Goal: Task Accomplishment & Management: Use online tool/utility

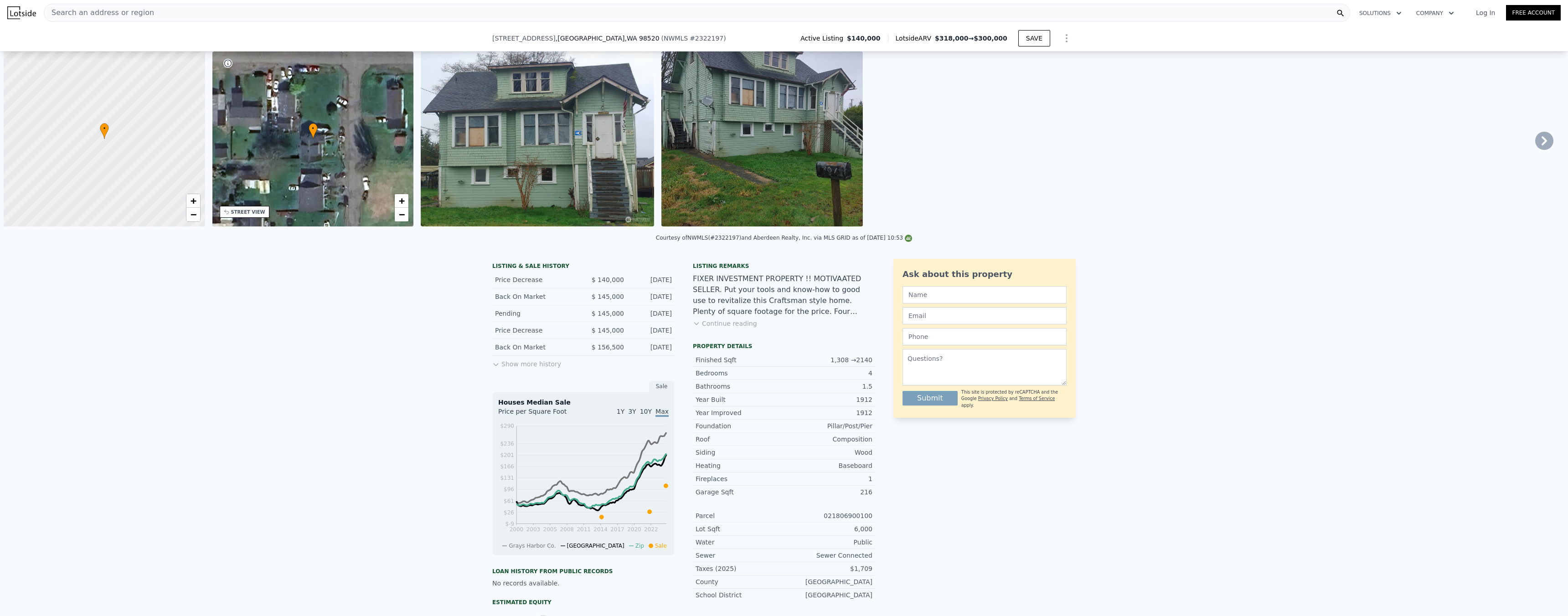
scroll to position [0, 541]
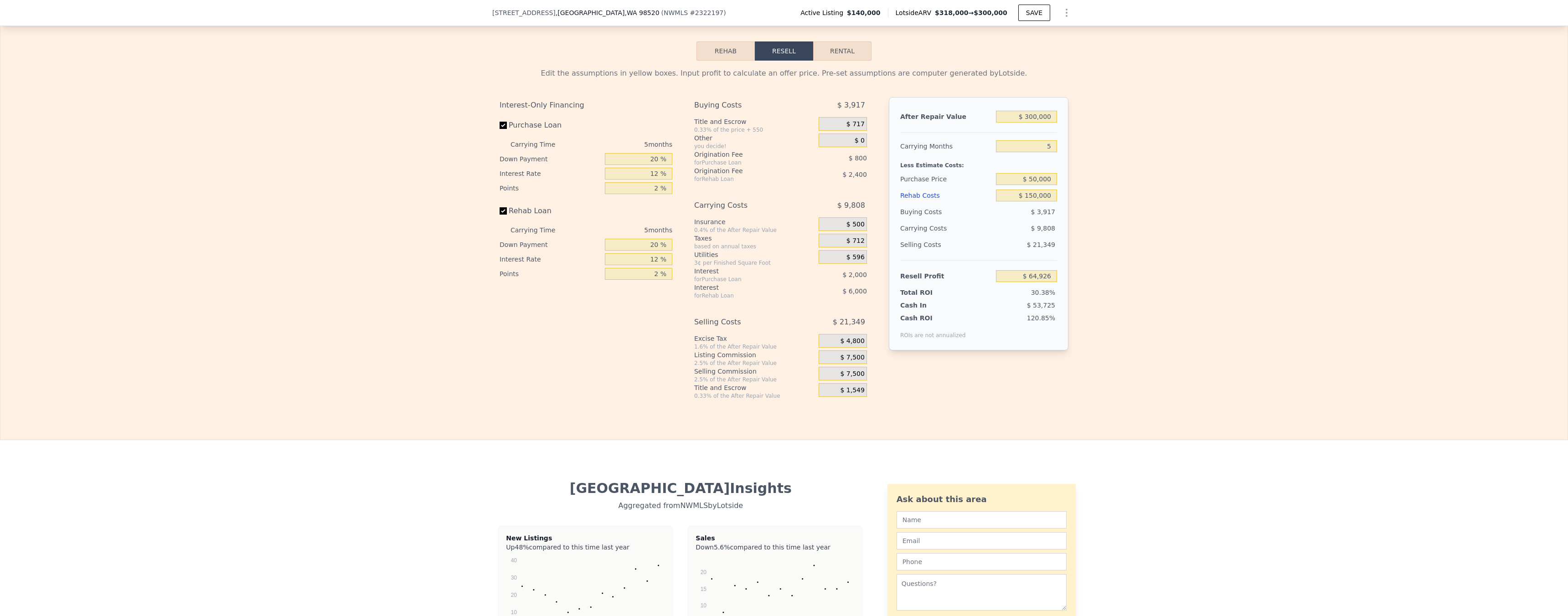
type input "4"
type input "0.75"
type input "990"
type input "1797"
checkbox input "false"
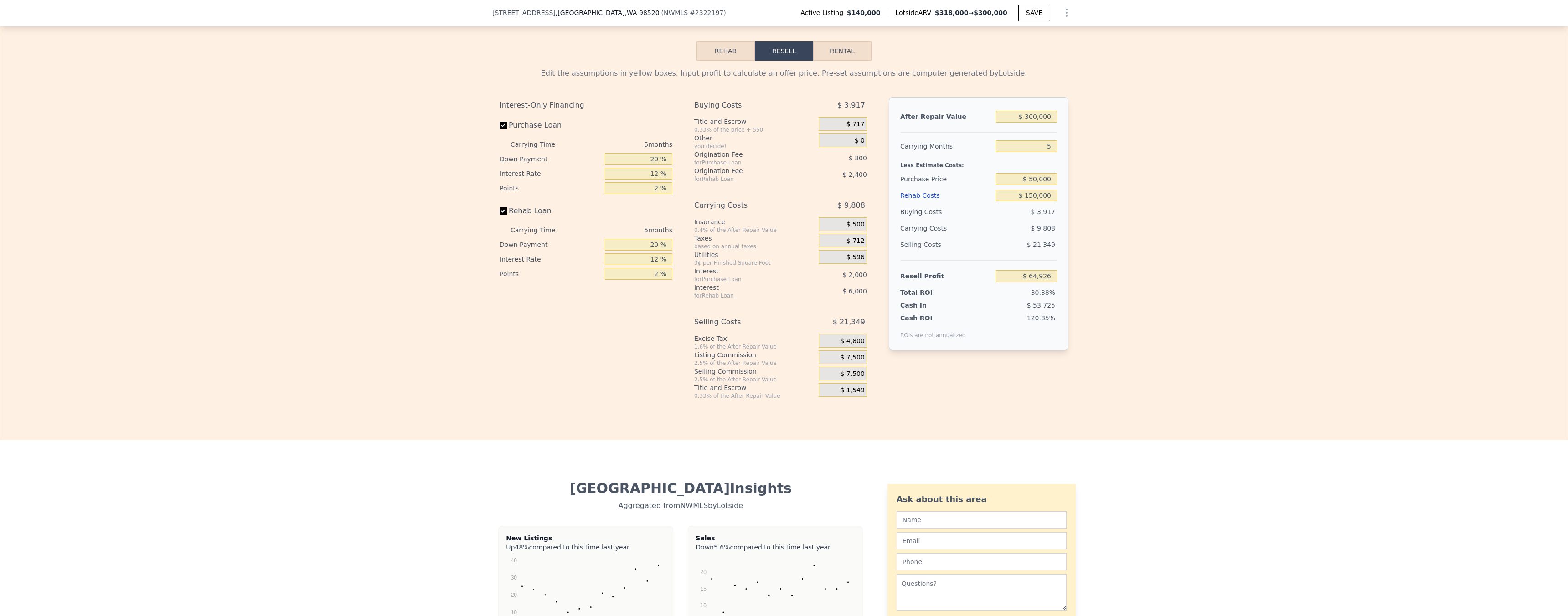
type input "$ 318,000"
type input "$ 0"
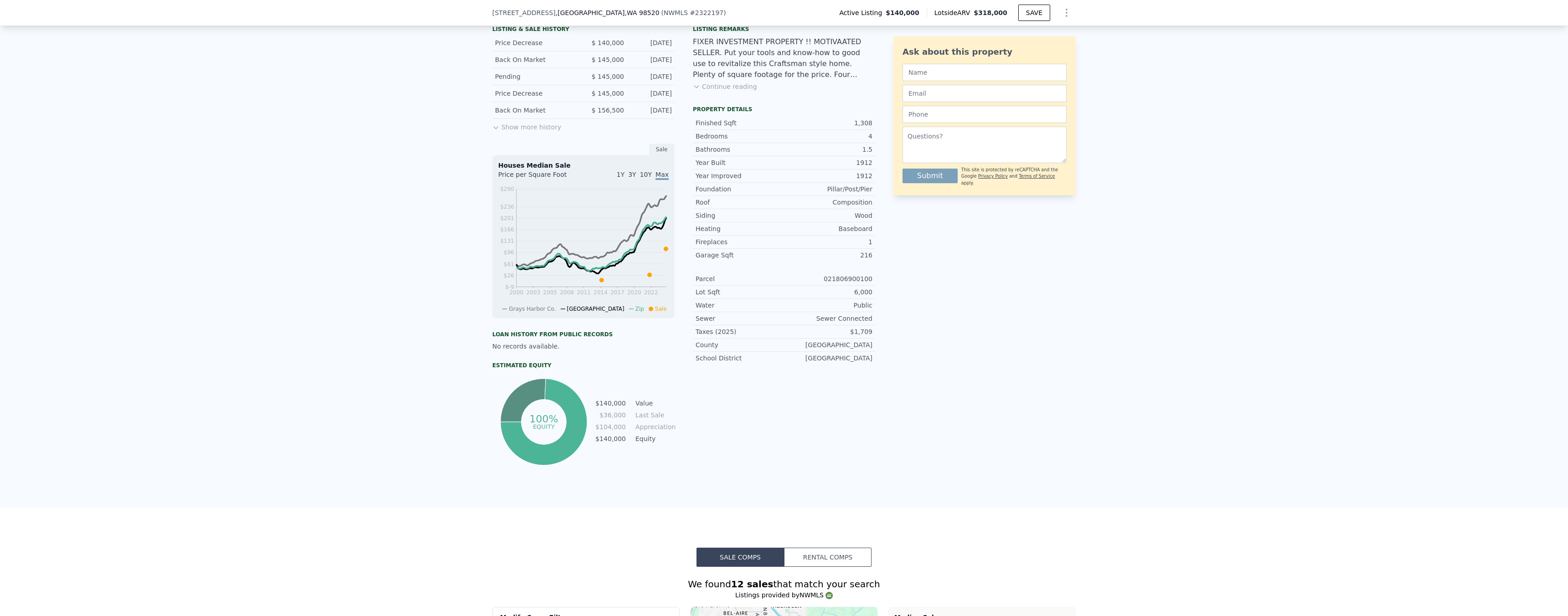
scroll to position [0, 0]
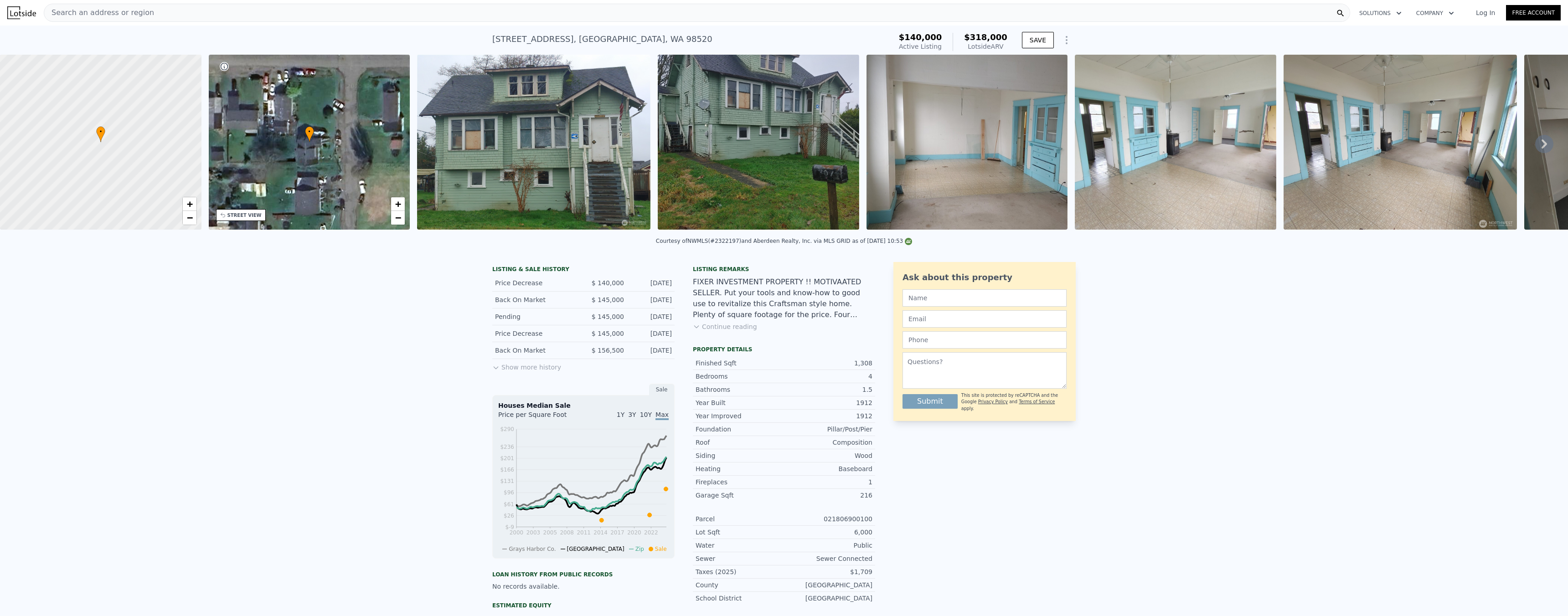
type input "$ 240,048"
click at [120, 12] on span "Search an address or region" at bounding box center [100, 13] width 110 height 11
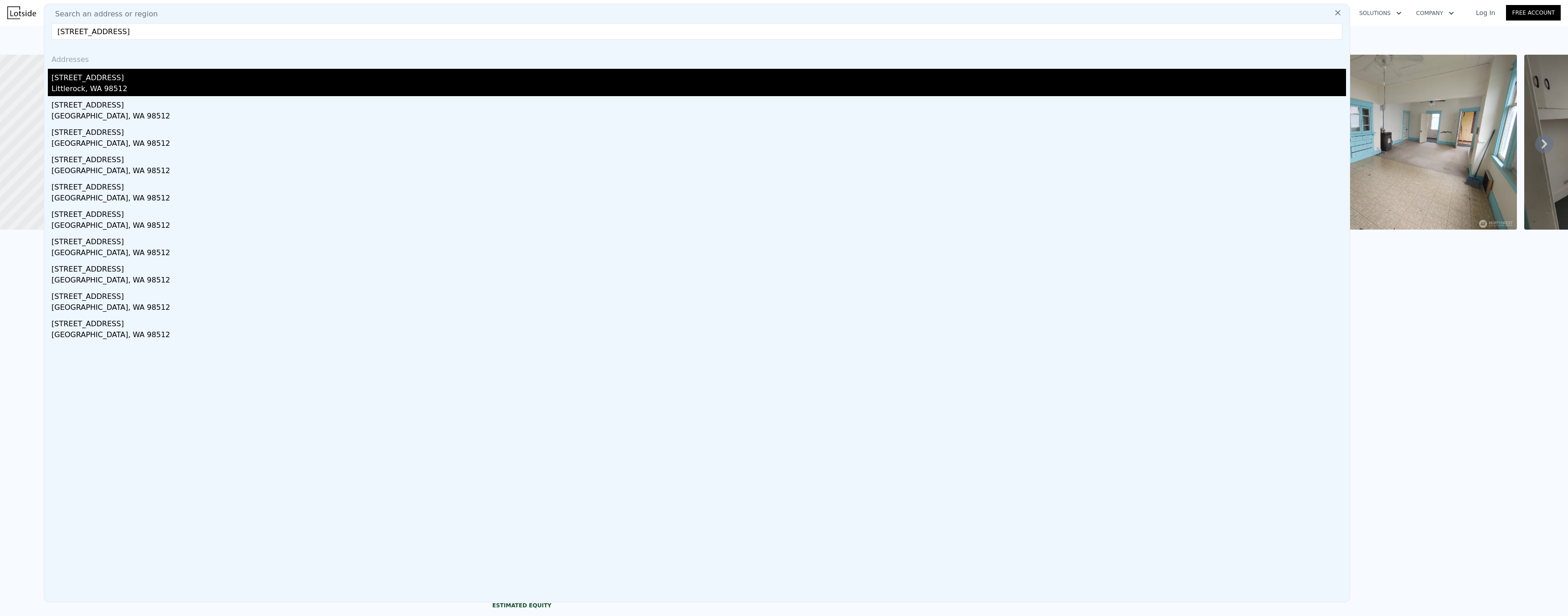
type input "[STREET_ADDRESS]"
click at [96, 80] on div "[STREET_ADDRESS]" at bounding box center [698, 75] width 1295 height 14
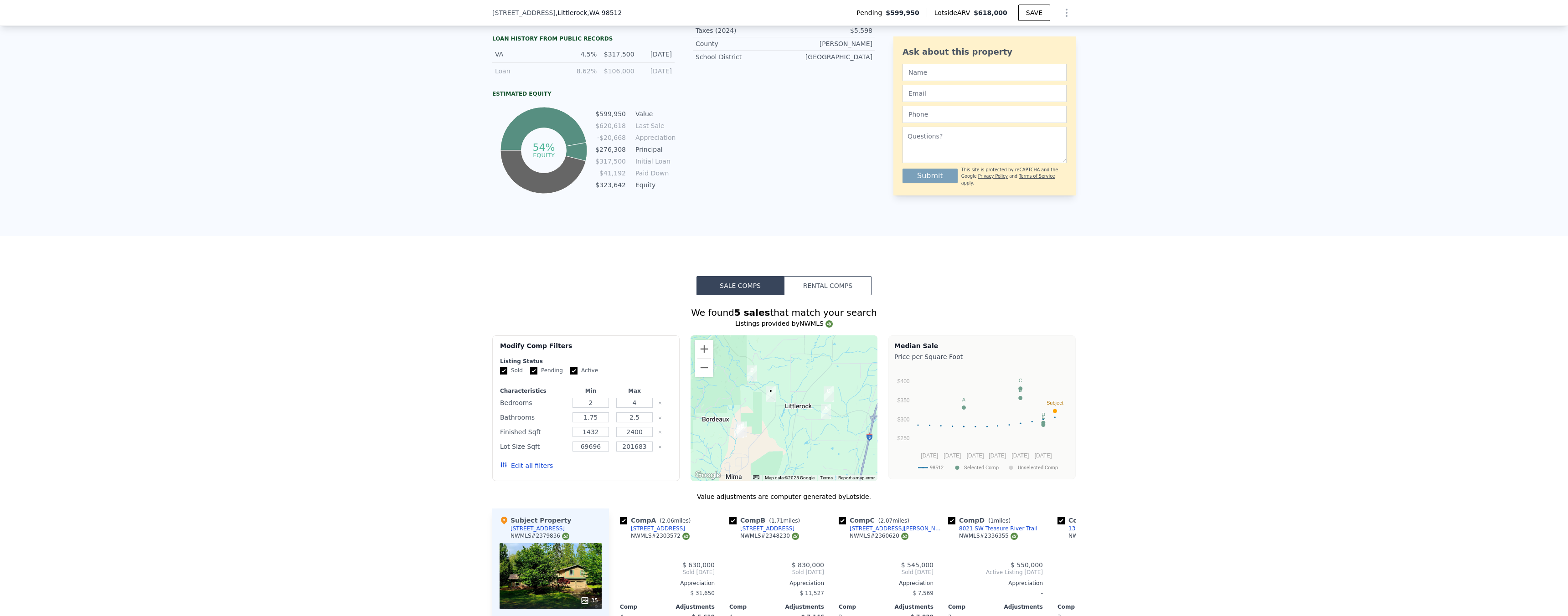
scroll to position [839, 0]
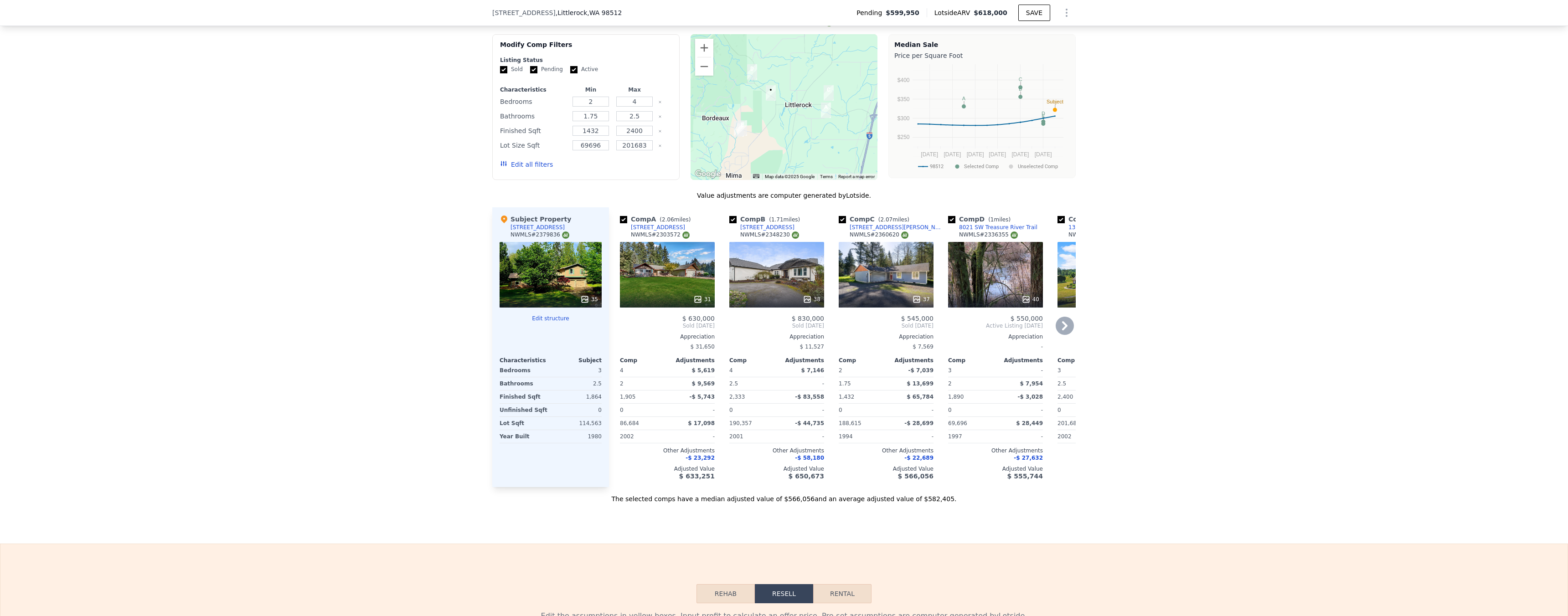
click at [1057, 330] on icon at bounding box center [1064, 325] width 18 height 18
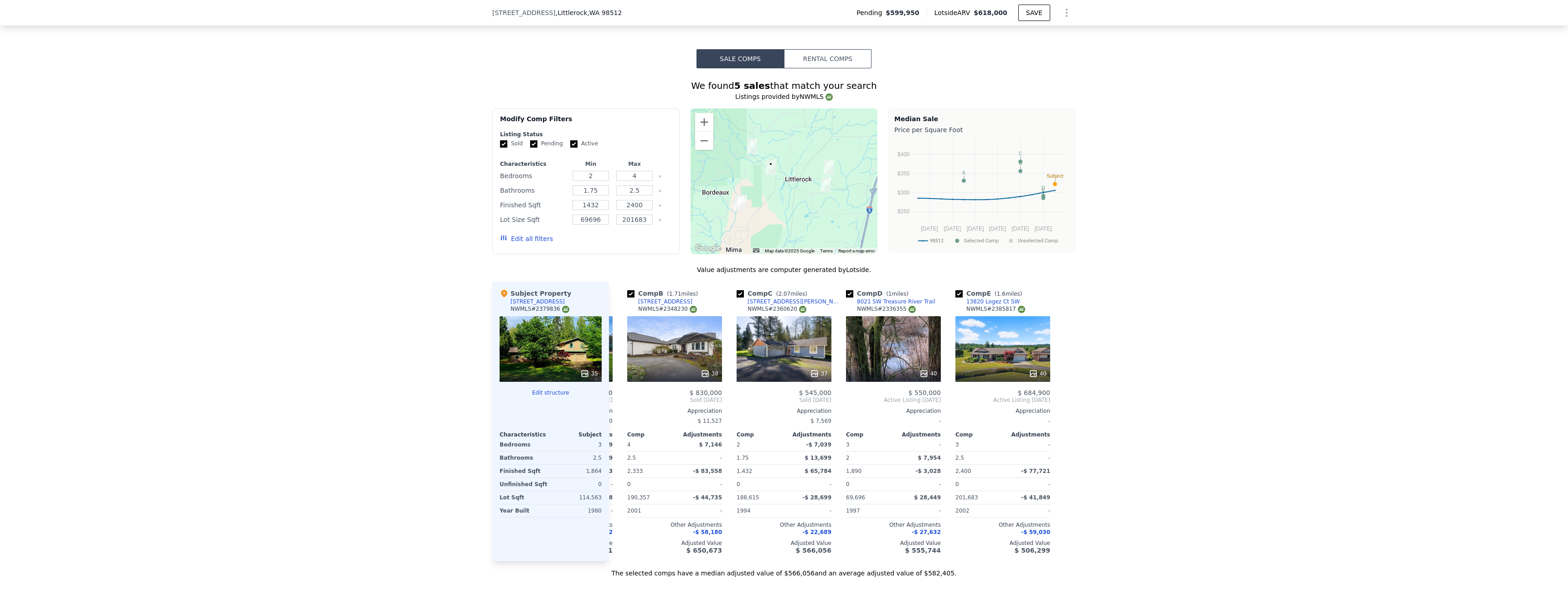
scroll to position [736, 0]
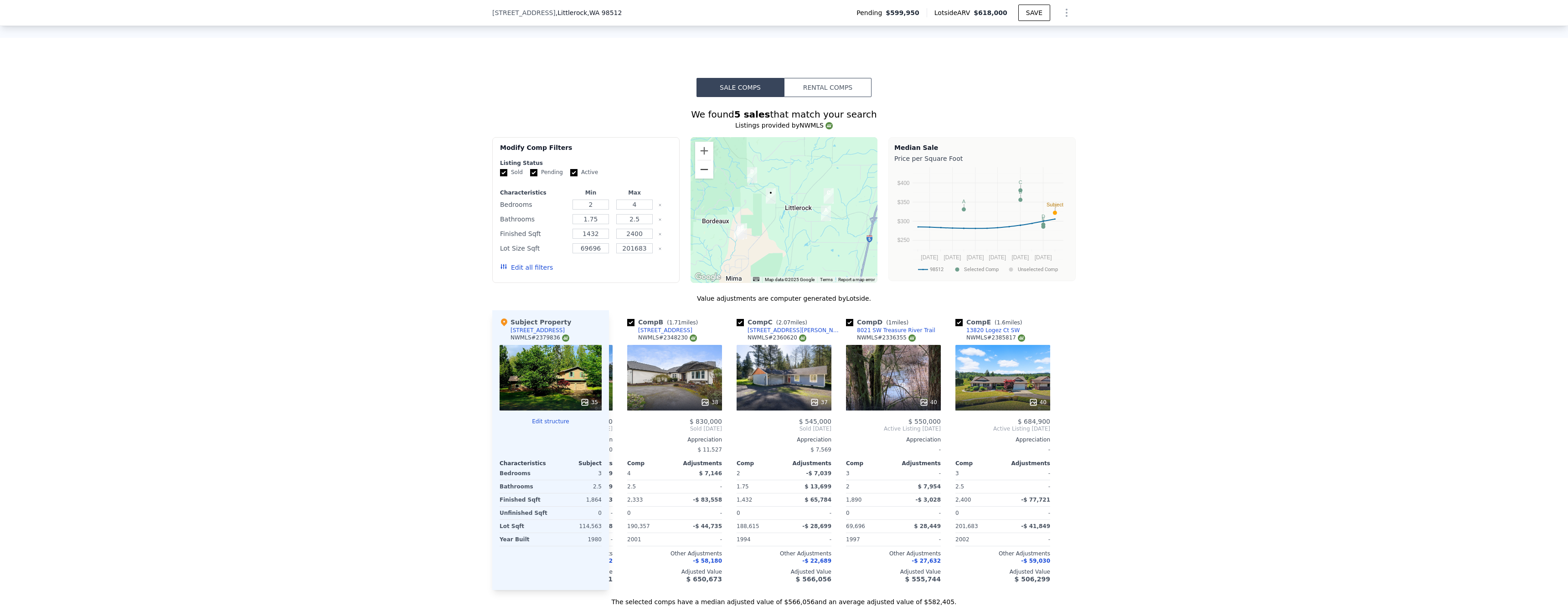
click at [703, 175] on button "Zoom out" at bounding box center [703, 169] width 18 height 18
click at [702, 178] on button "Zoom out" at bounding box center [703, 169] width 18 height 18
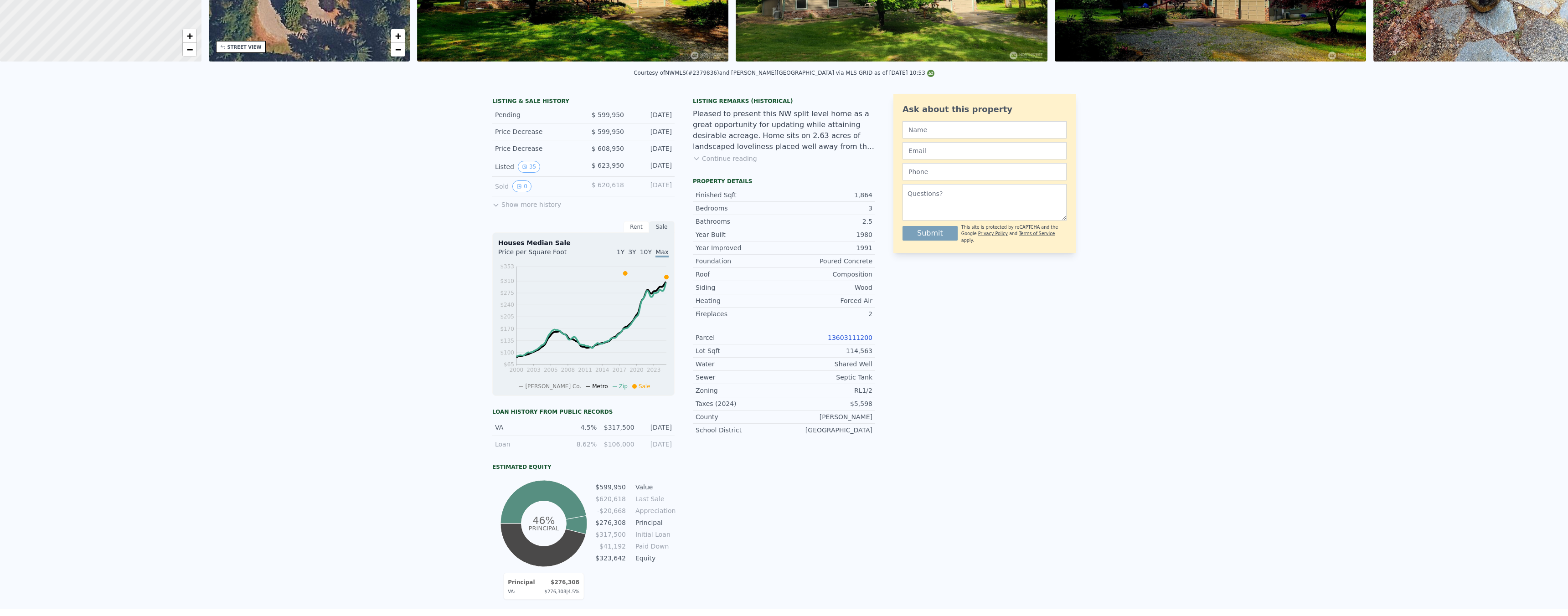
scroll to position [0, 0]
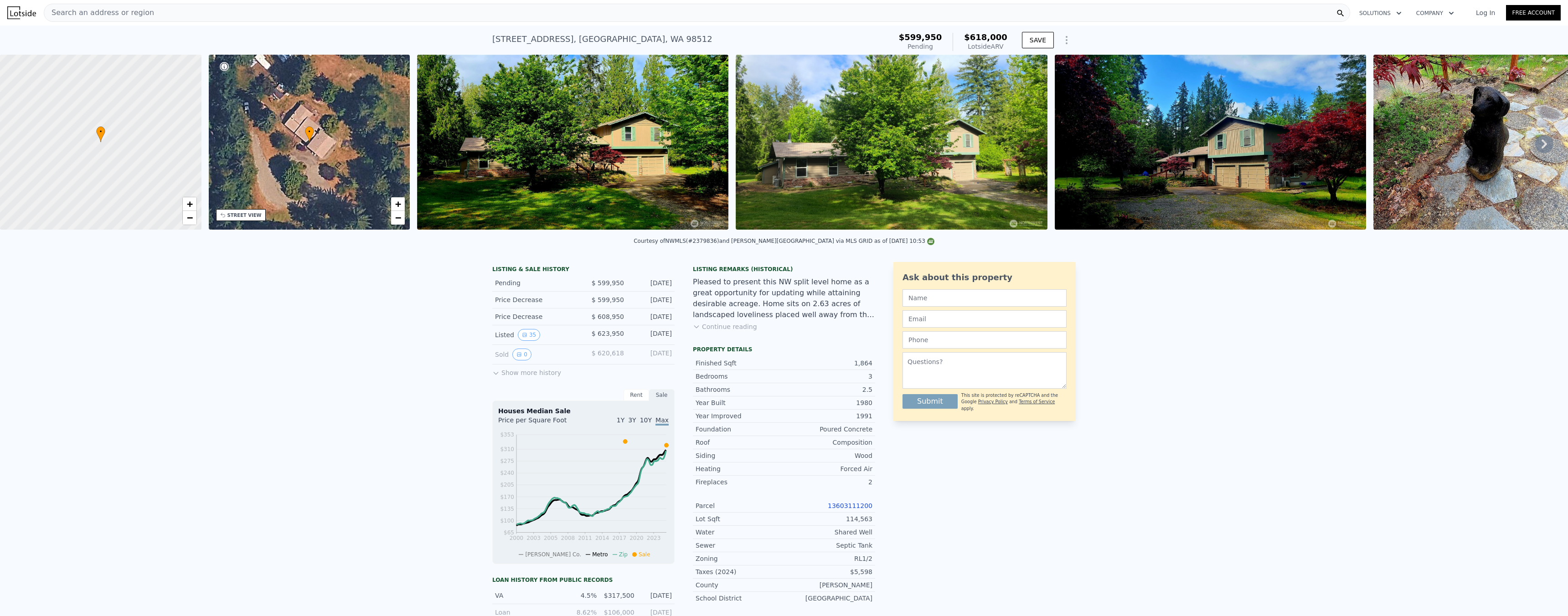
click at [141, 14] on span "Search an address or region" at bounding box center [100, 13] width 110 height 11
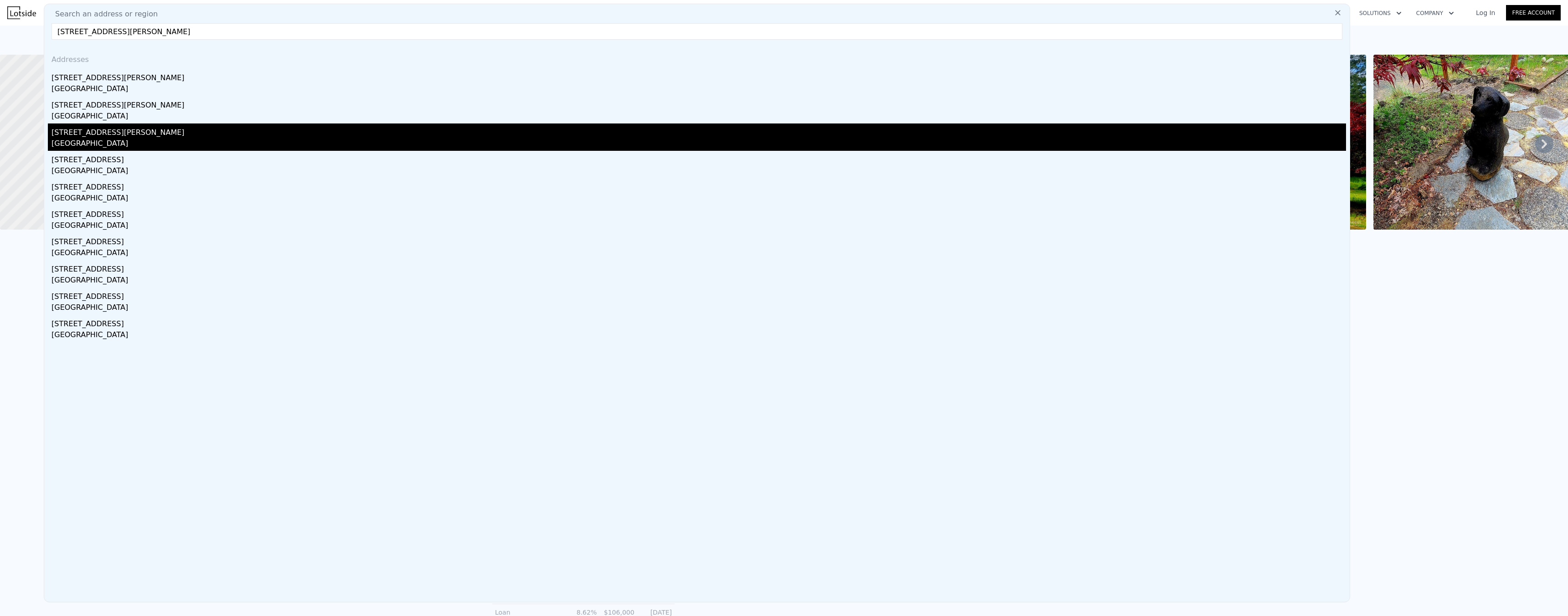
type input "[STREET_ADDRESS][PERSON_NAME]"
click at [94, 135] on div "[STREET_ADDRESS][PERSON_NAME]" at bounding box center [698, 130] width 1295 height 14
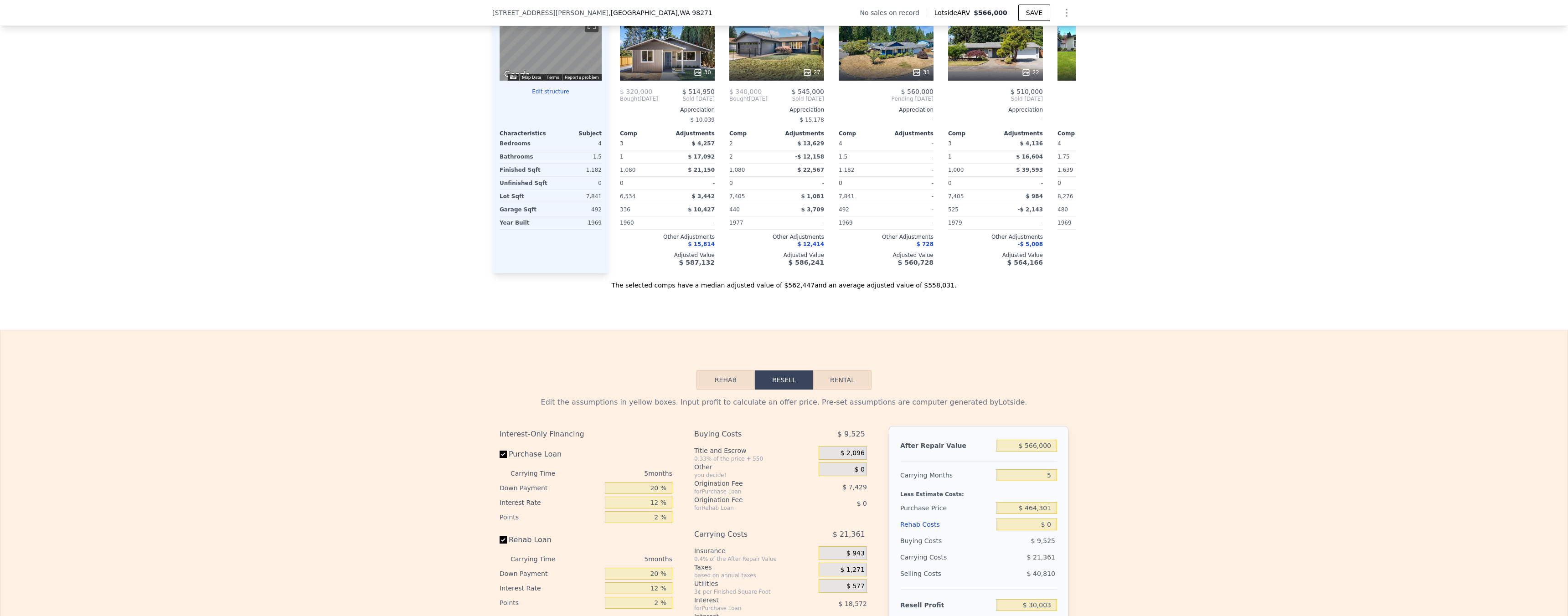
scroll to position [936, 0]
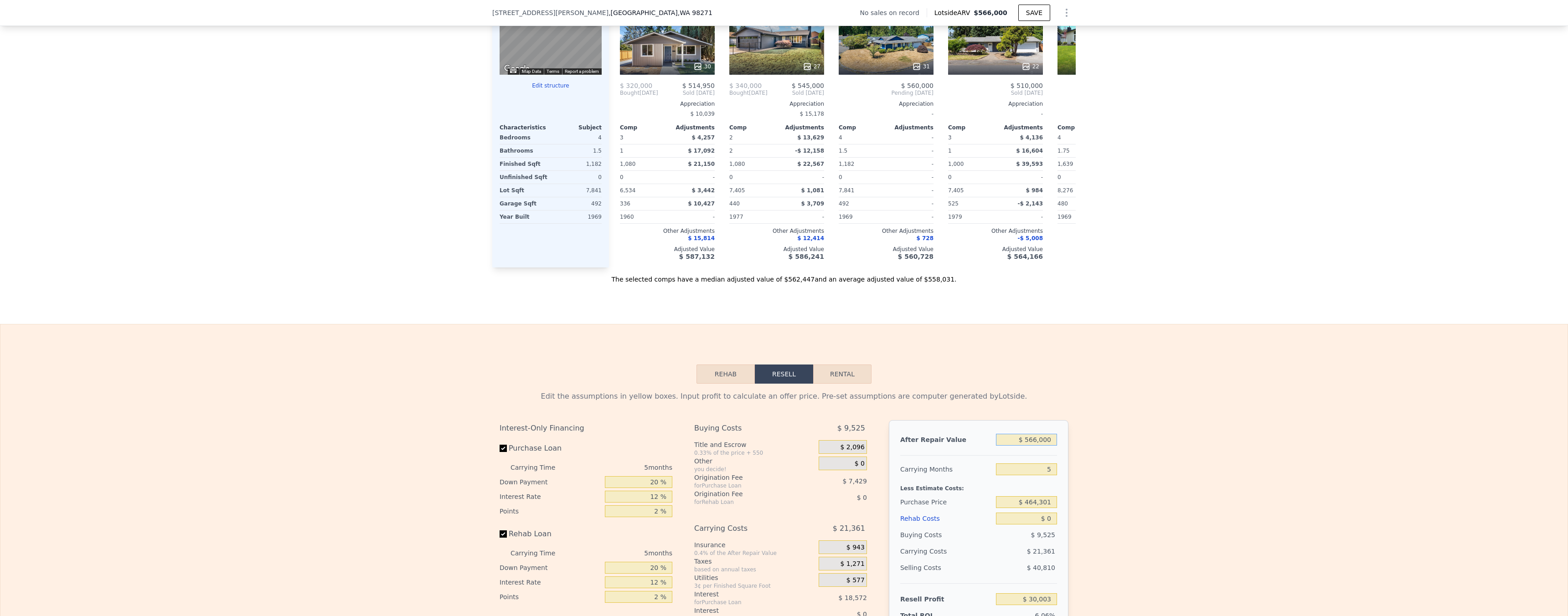
click at [1039, 445] on input "$ 566,000" at bounding box center [1026, 439] width 61 height 12
type input "$ 3"
type input "-$ 494,791"
type input "$ 39"
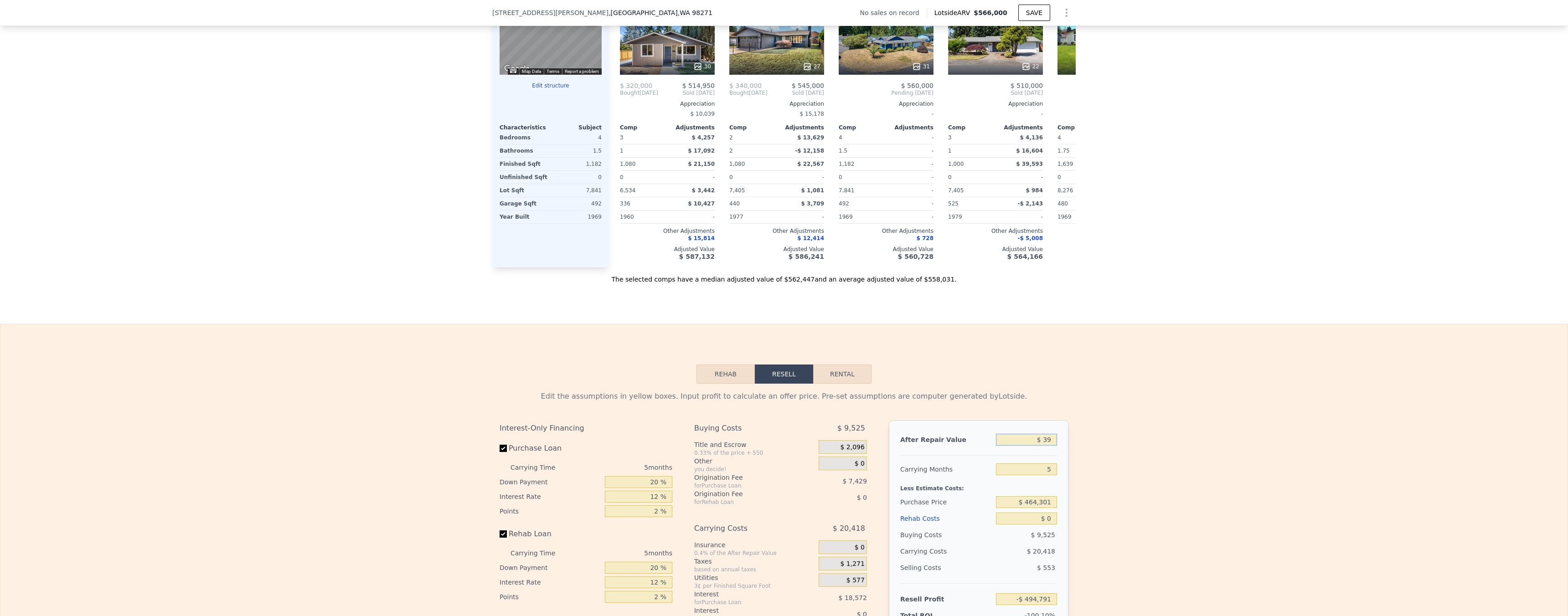
type input "-$ 494,758"
type input "$ 399"
type input "-$ 494,424"
type input "$ 3,999"
type input "-$ 491,086"
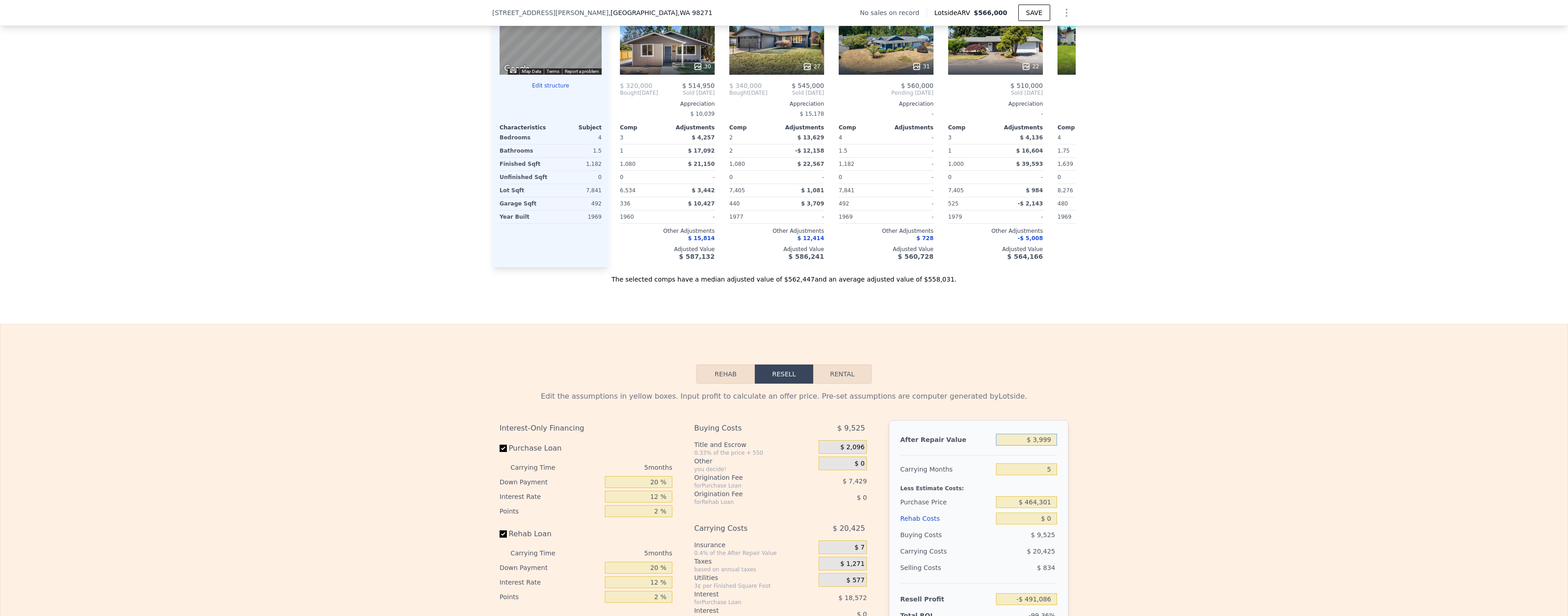
type input "$ 399"
type input "-$ 494,424"
type input "$ 39"
type input "-$ 494,758"
type input "$ 3"
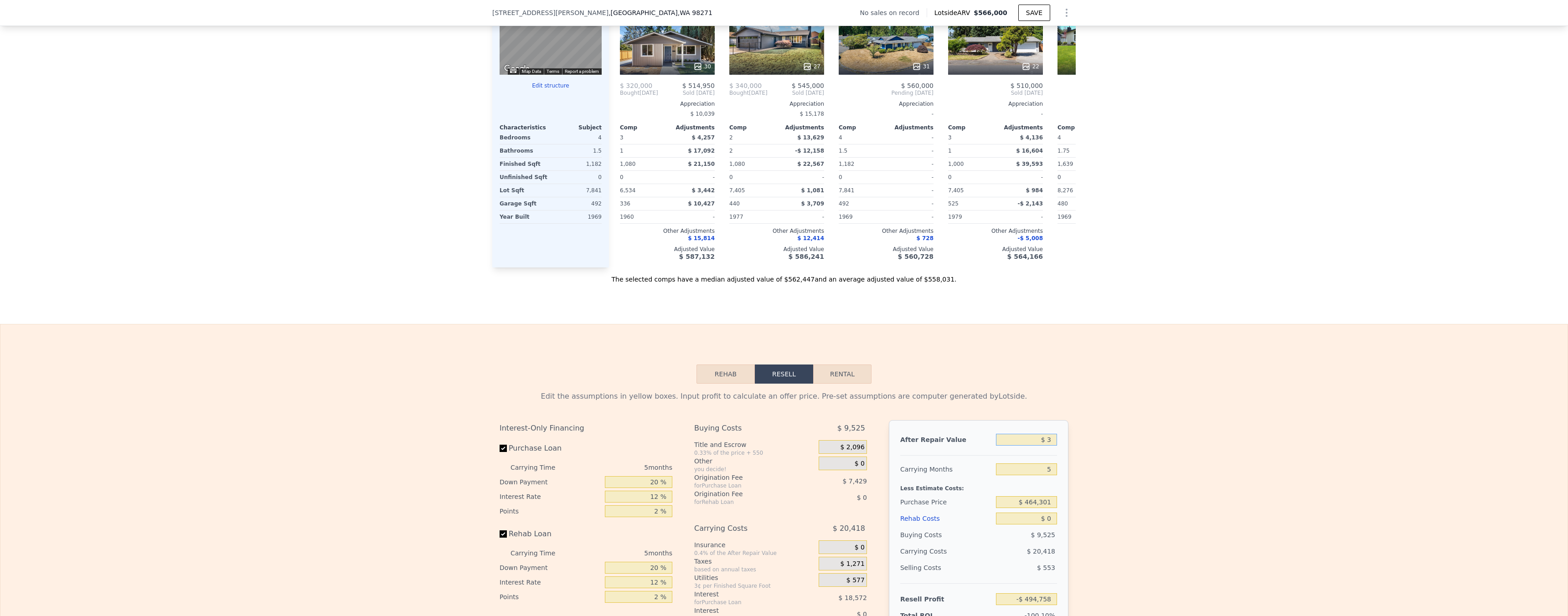
type input "-$ 494,791"
type input "$ 56"
type input "-$ 494,741"
type input "$ 560"
type input "-$ 494,275"
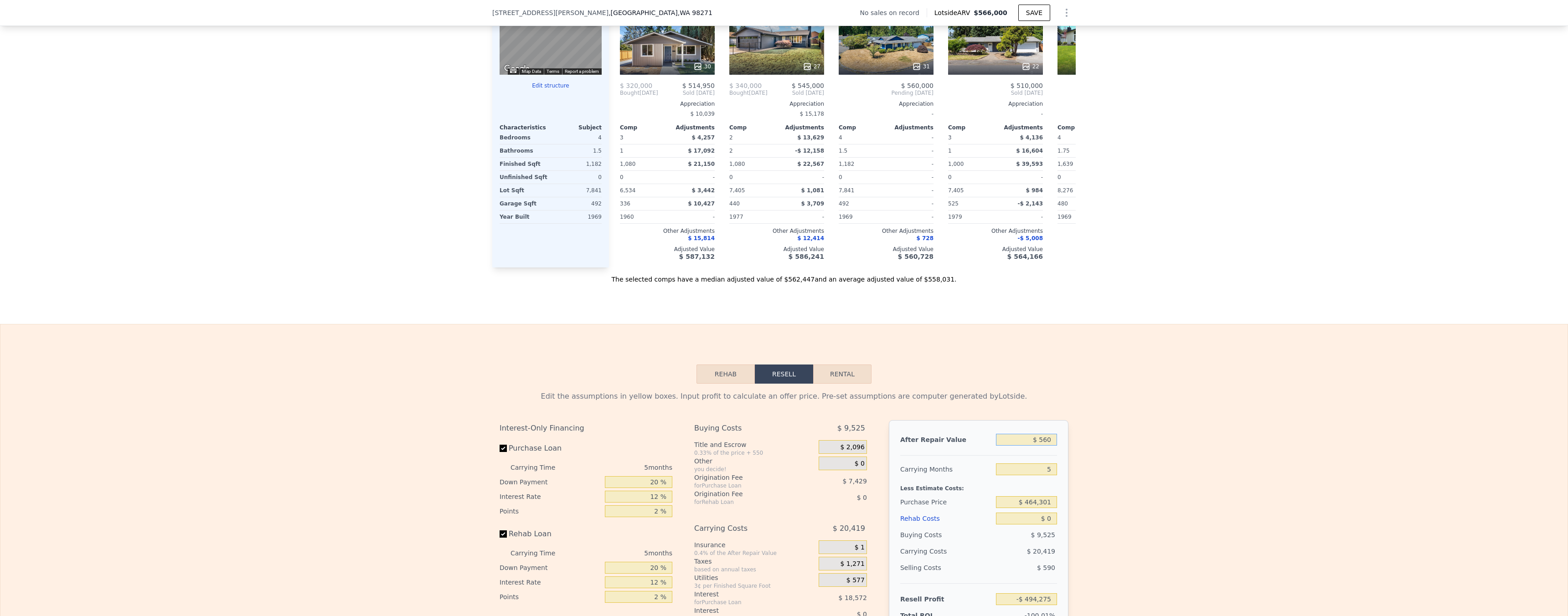
type input "$ 5,600"
type input "-$ 489,602"
type input "$ 56,000"
type input "-$ 442,870"
type input "$ 560,000"
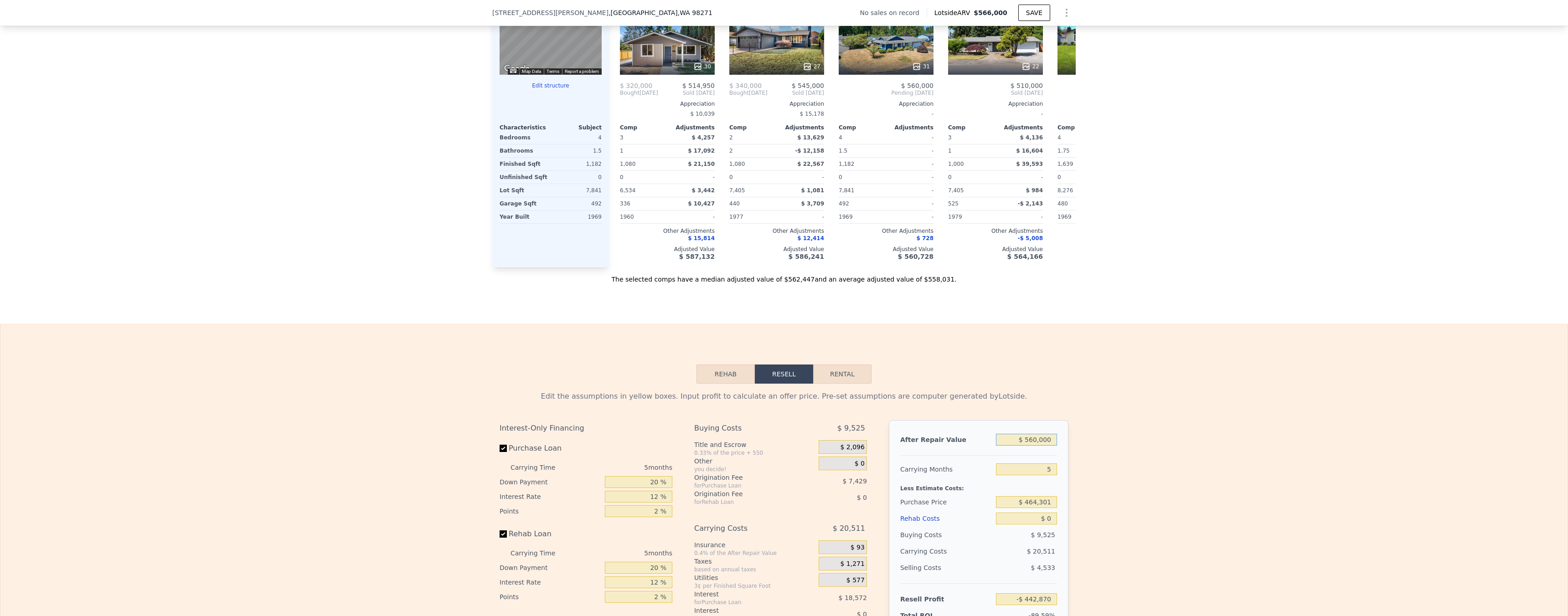
type input "$ 24,440"
type input "$ 560,000"
click at [1025, 508] on input "$ 464,301" at bounding box center [1026, 502] width 61 height 12
type input "$ 399,000"
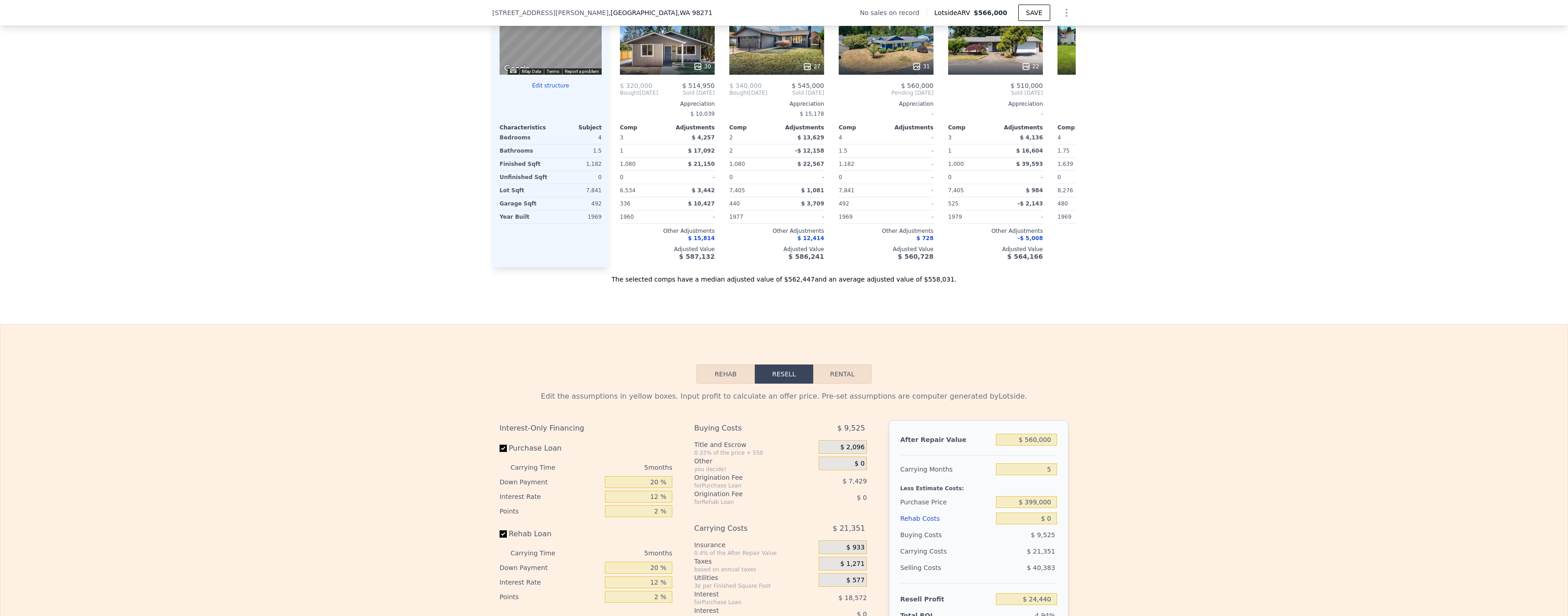
click at [1228, 423] on div "Edit the assumptions in yellow boxes. Input profit to calculate an offer price.…" at bounding box center [784, 552] width 1567 height 339
type input "$ 93,613"
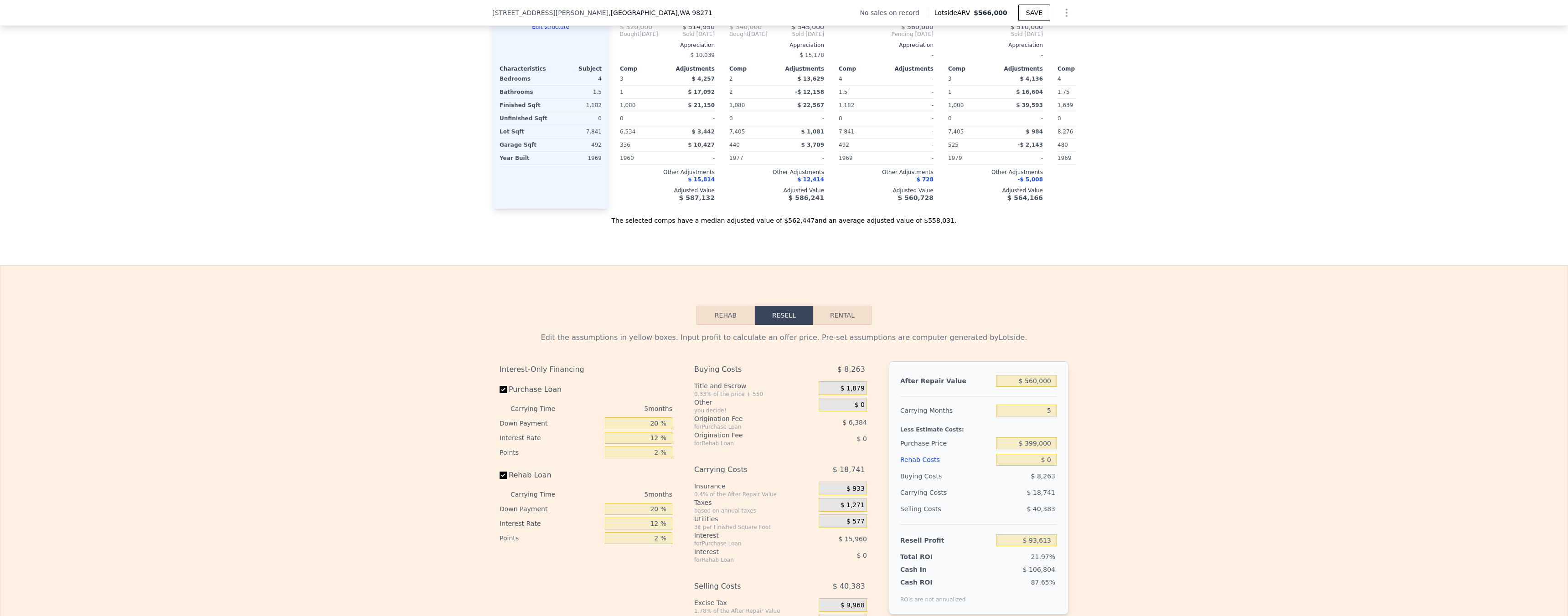
scroll to position [1113, 0]
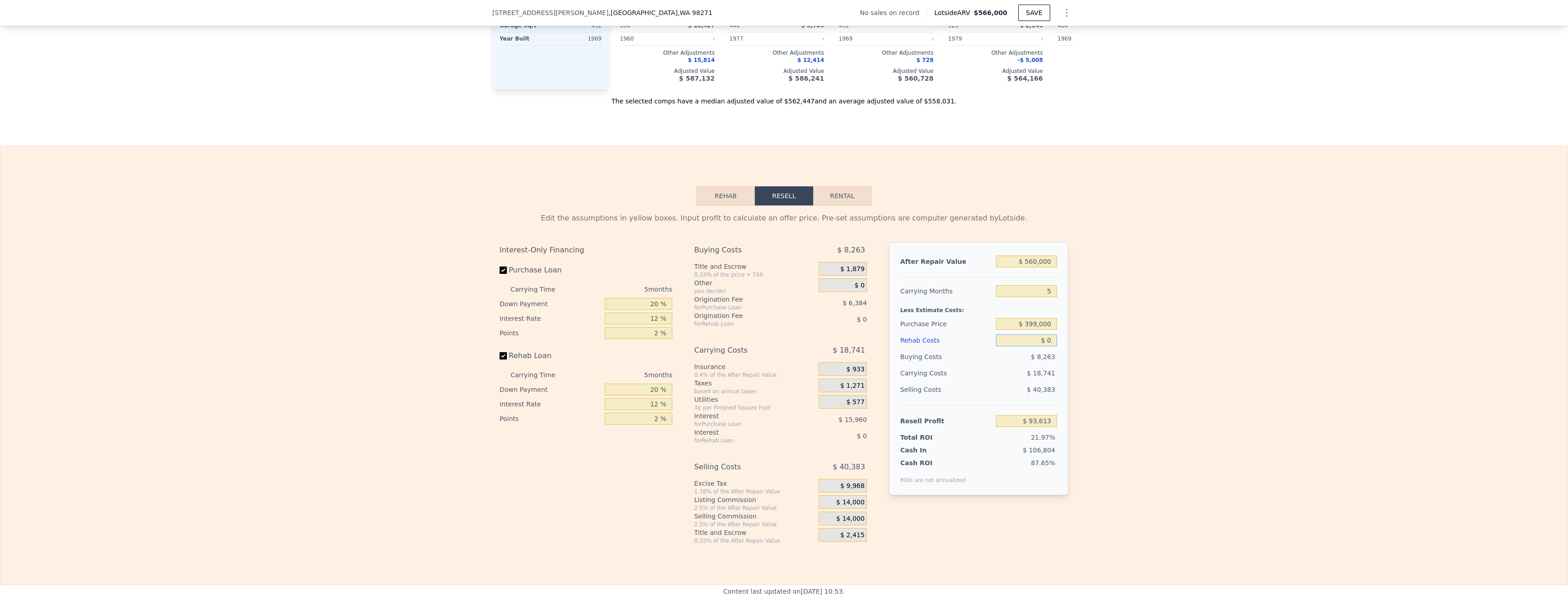
click at [1043, 346] on input "$ 0" at bounding box center [1026, 340] width 61 height 12
type input "$ 10"
type input "$ 93,603"
type input "$ 100"
type input "$ 93,506"
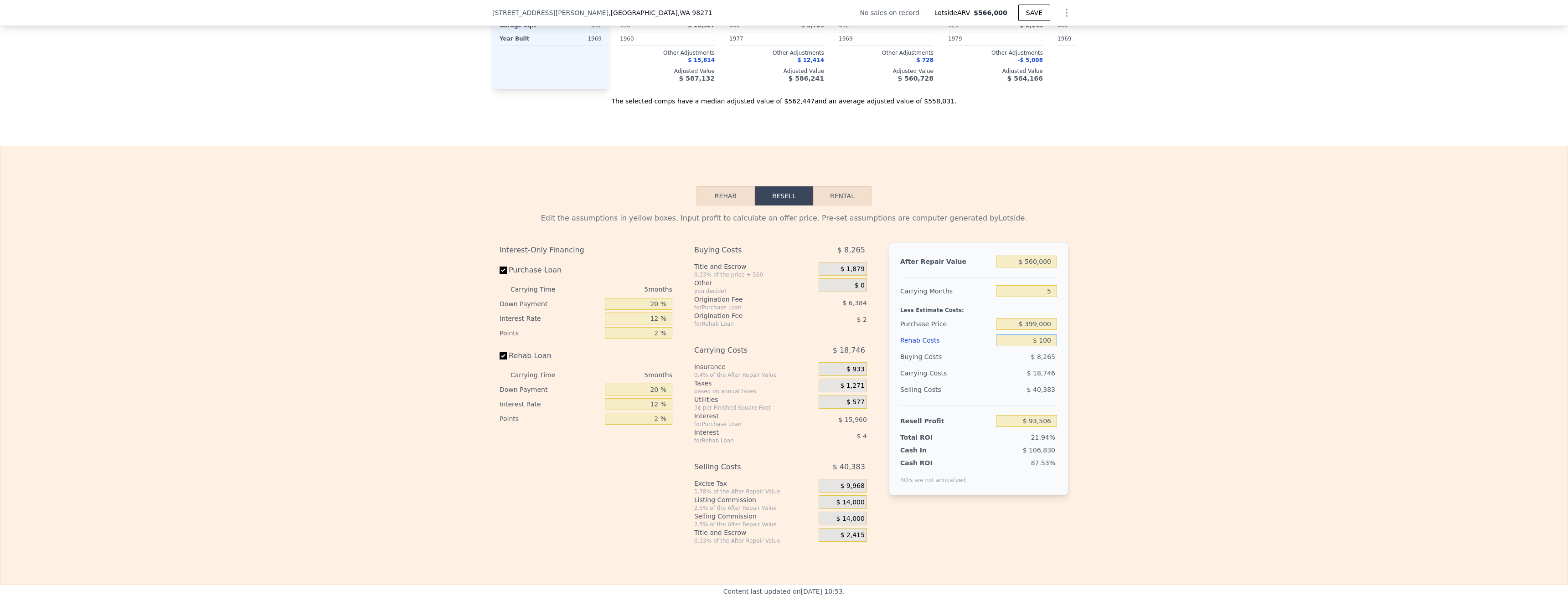
type input "$ 1,000"
type input "$ 92,557"
type input "$ 10,000"
type input "$ 83,053"
type input "$ 100,000"
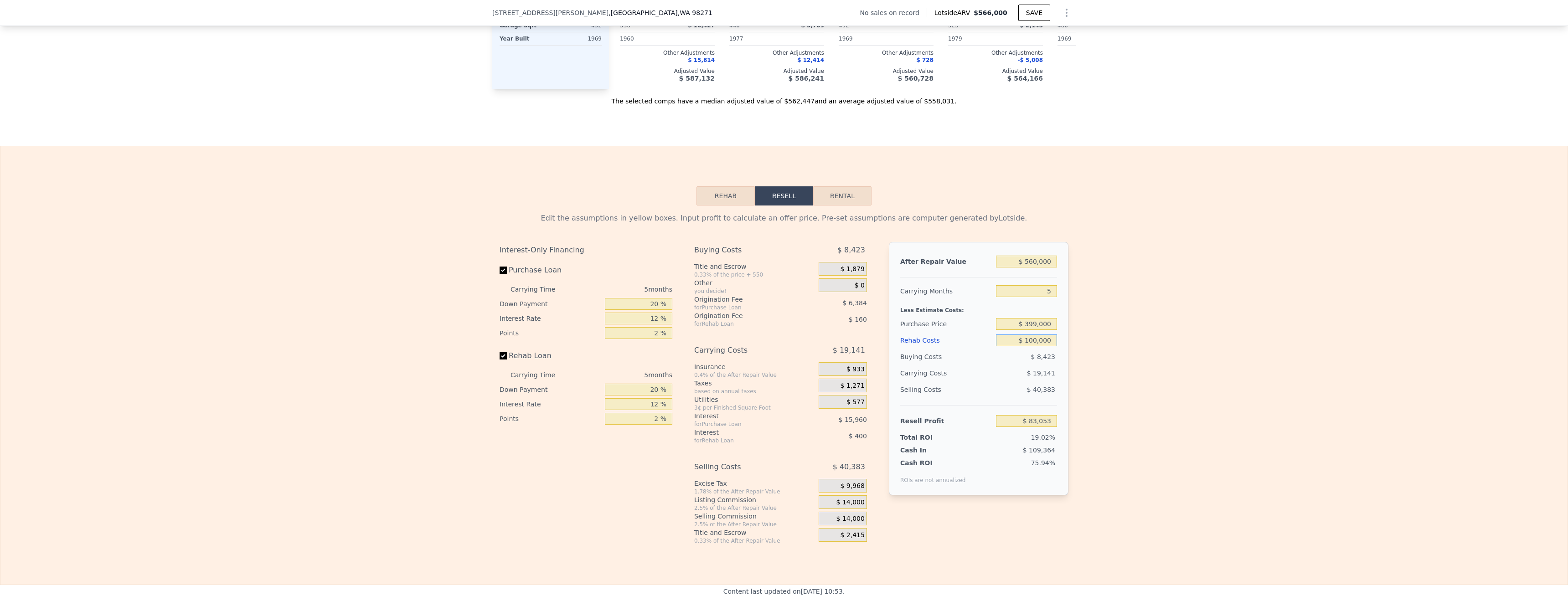
type input "-$ 11,987"
type input "$ 100,000"
click at [1035, 329] on input "$ 399,000" at bounding box center [1026, 323] width 61 height 12
type input "$ 250,000"
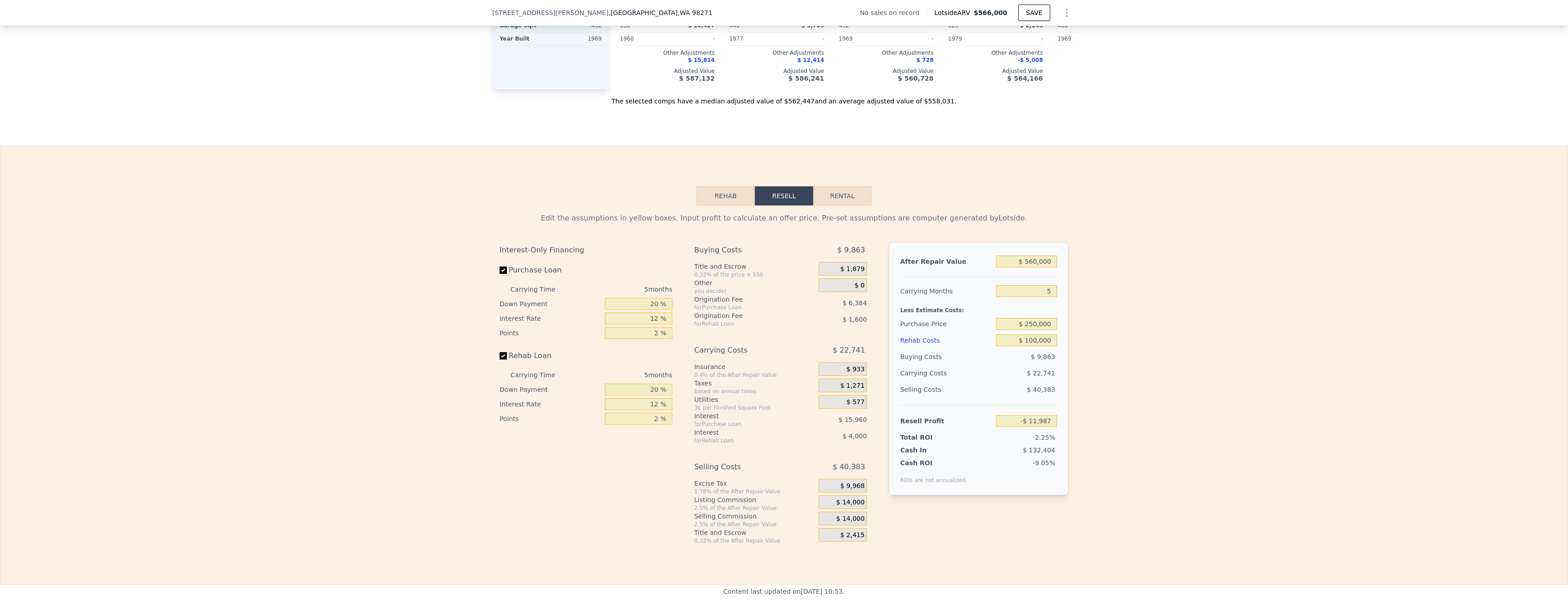
click at [1099, 384] on div "Edit the assumptions in yellow boxes. Input profit to calculate an offer price.…" at bounding box center [784, 375] width 1567 height 339
type input "$ 145,853"
click at [1037, 329] on input "$ 250,000" at bounding box center [1026, 323] width 61 height 12
type input "$ 300,000"
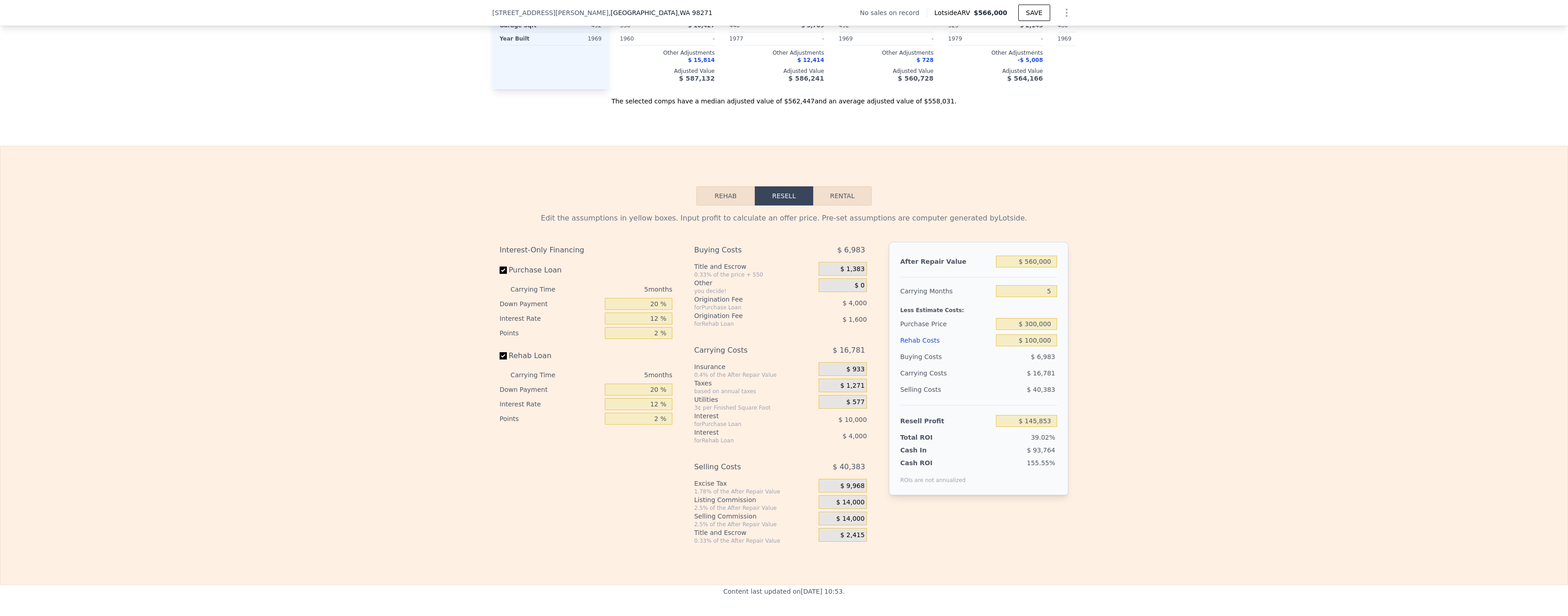
click at [1122, 356] on div "Edit the assumptions in yellow boxes. Input profit to calculate an offer price.…" at bounding box center [784, 375] width 1567 height 339
type input "$ 92,887"
click at [1036, 329] on input "$ 300,000" at bounding box center [1026, 323] width 61 height 12
type input "$ 350,000"
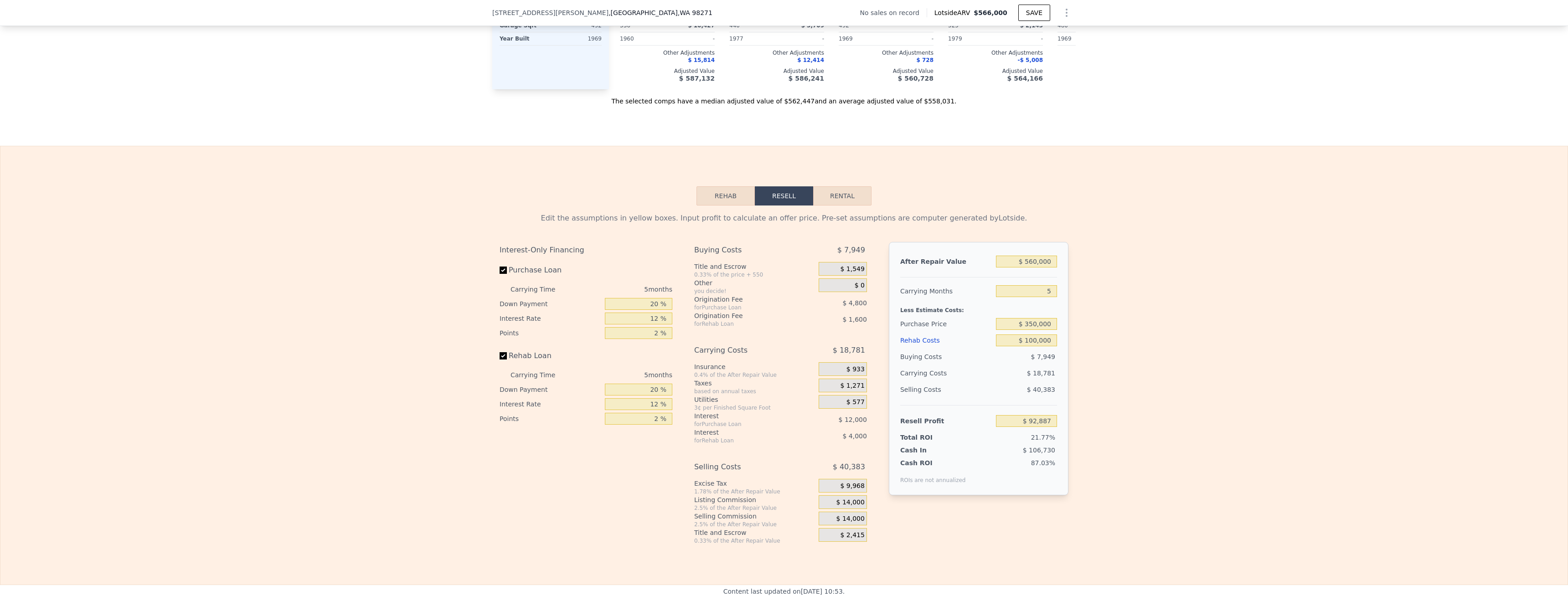
click at [1210, 322] on div "Edit the assumptions in yellow boxes. Input profit to calculate an offer price.…" at bounding box center [784, 375] width 1567 height 339
type input "$ 39,920"
click at [1033, 329] on input "$ 350,000" at bounding box center [1026, 323] width 61 height 12
click at [1032, 329] on input "$ 350,000" at bounding box center [1026, 323] width 61 height 12
type input "$ 340,000"
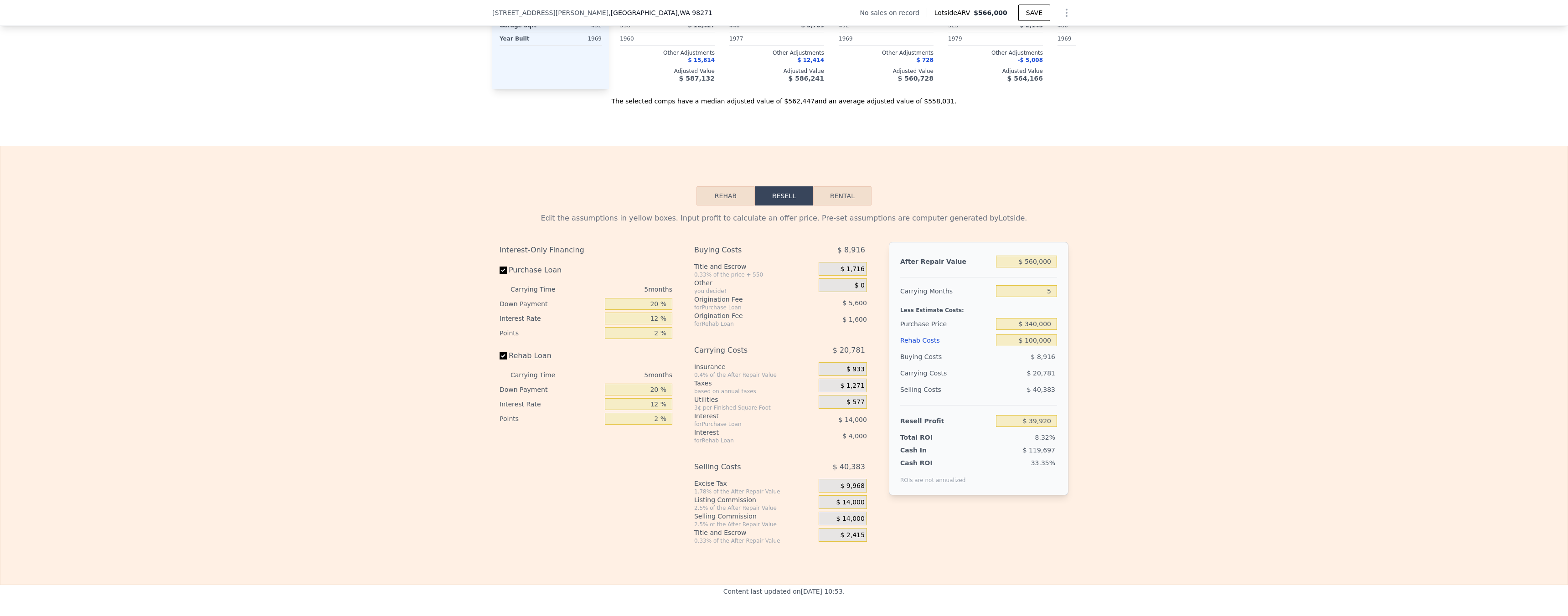
click at [1406, 389] on div "Edit the assumptions in yellow boxes. Input profit to calculate an offer price.…" at bounding box center [784, 375] width 1567 height 339
type input "$ 50,514"
click at [1033, 329] on input "$ 340,000" at bounding box center [1026, 323] width 61 height 12
type input "$ 330,000"
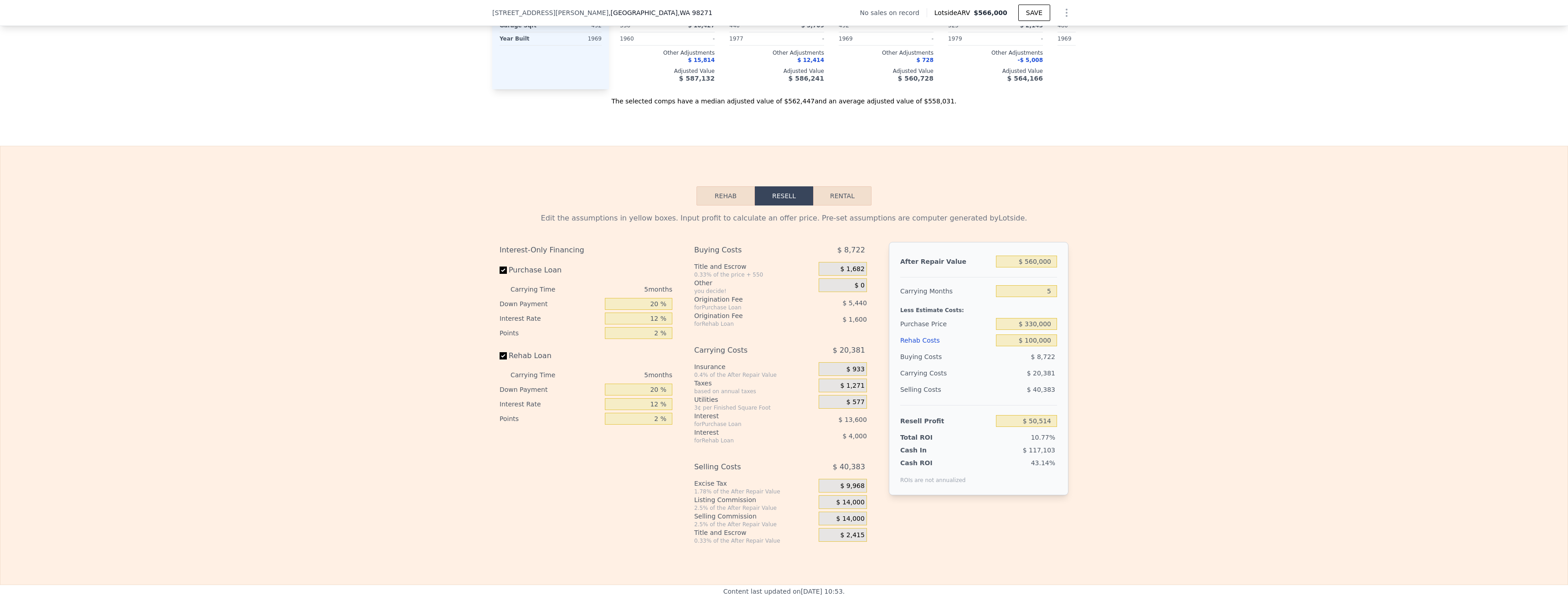
click at [1076, 353] on div "Edit the assumptions in yellow boxes. Input profit to calculate an offer price.…" at bounding box center [784, 375] width 1567 height 339
type input "$ 61,107"
